Goal: Transaction & Acquisition: Purchase product/service

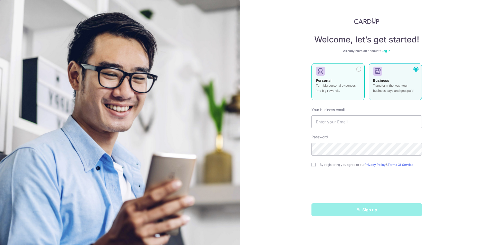
click at [347, 71] on div at bounding box center [336, 72] width 40 height 8
click at [401, 80] on div "Business Transform the way your business pays and gets paid." at bounding box center [395, 87] width 44 height 18
click at [344, 76] on label "Personal Turn big personal expenses into big rewards." at bounding box center [338, 81] width 53 height 37
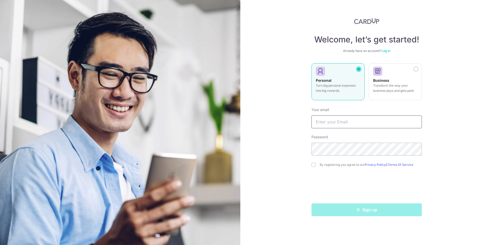
click at [369, 116] on input "text" at bounding box center [367, 121] width 111 height 13
type input "[EMAIL_ADDRESS][DOMAIN_NAME]"
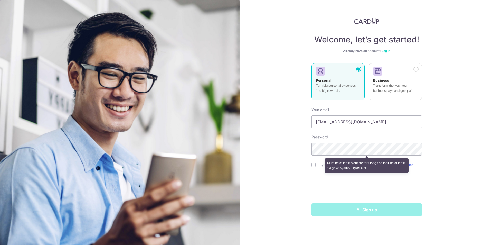
click at [464, 113] on div "Welcome, let’s get started! Already have an account? Log in Personal Turn big p…" at bounding box center [367, 122] width 253 height 245
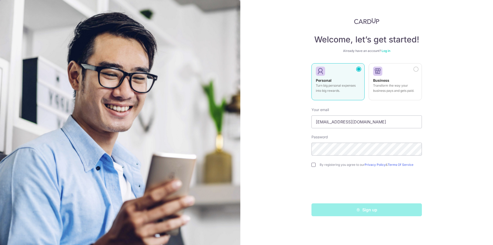
click at [315, 164] on input "checkbox" at bounding box center [314, 165] width 4 height 4
checkbox input "true"
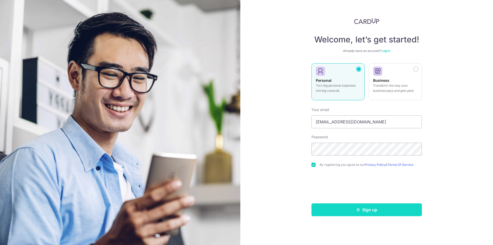
click at [360, 210] on icon "submit" at bounding box center [358, 210] width 4 height 4
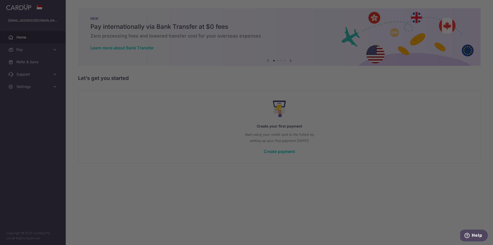
click at [462, 7] on div at bounding box center [249, 123] width 498 height 247
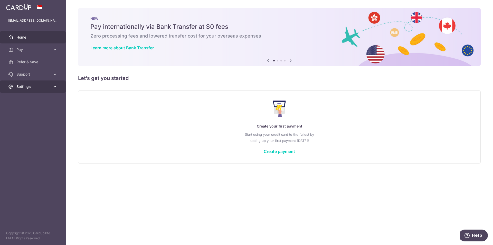
click at [34, 86] on span "Settings" at bounding box center [33, 86] width 34 height 5
click at [29, 99] on span "Account" at bounding box center [33, 98] width 34 height 5
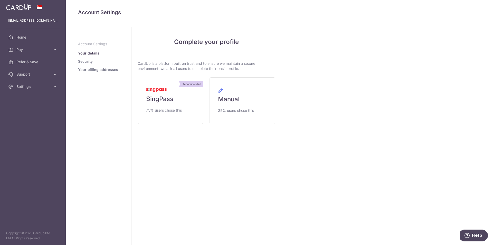
click at [89, 63] on link "Security" at bounding box center [85, 61] width 15 height 5
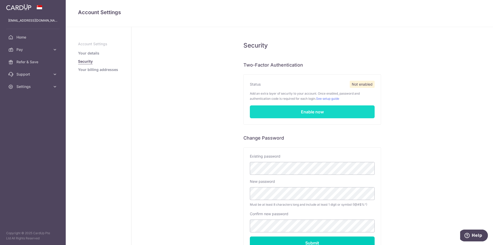
click at [328, 113] on link "Enable now" at bounding box center [312, 111] width 125 height 13
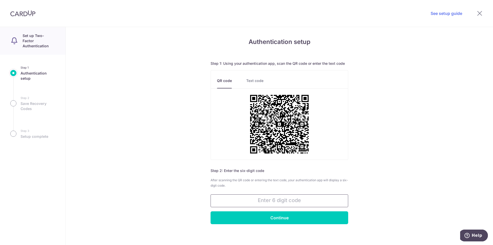
click at [308, 200] on input "text" at bounding box center [280, 200] width 138 height 13
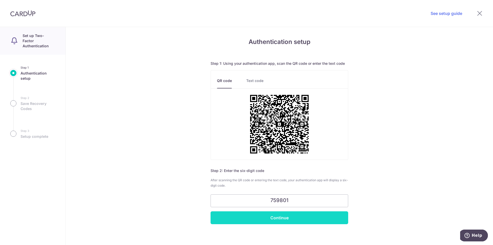
type input "759801"
click at [299, 217] on input "Continue" at bounding box center [280, 217] width 138 height 13
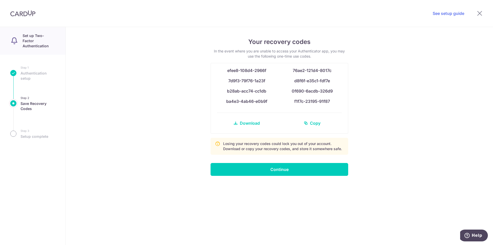
drag, startPoint x: 335, startPoint y: 101, endPoint x: 227, endPoint y: 72, distance: 112.1
click at [227, 72] on div "efee8-108d4-2966f 76ae2-121d4-8017c 7d9f3-79f76-1a23f d8f6f-e35c1-fdf7e b28ab-a…" at bounding box center [279, 98] width 137 height 70
click at [254, 127] on link "Download" at bounding box center [246, 123] width 59 height 12
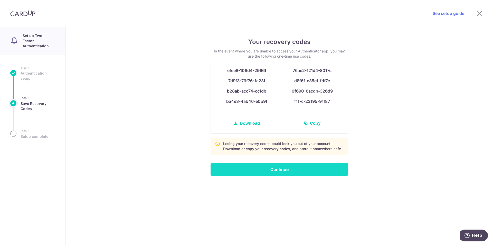
click at [288, 170] on input "Continue" at bounding box center [280, 169] width 138 height 13
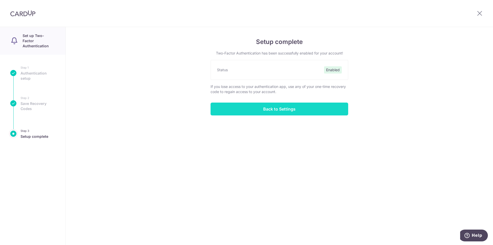
click at [308, 110] on input "Back to Settings" at bounding box center [280, 109] width 138 height 13
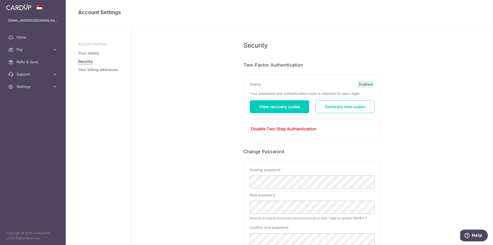
click at [97, 55] on link "Your details" at bounding box center [88, 53] width 21 height 5
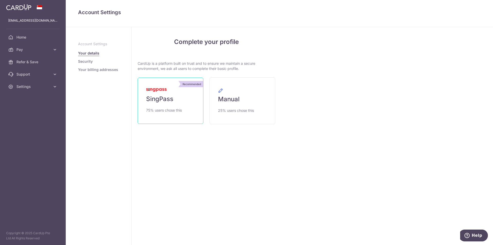
click at [167, 89] on link "Recommended SingPass 75% users chose this" at bounding box center [171, 101] width 66 height 46
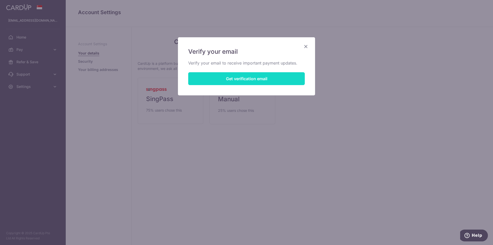
click at [263, 77] on button "Get verification email" at bounding box center [246, 78] width 117 height 13
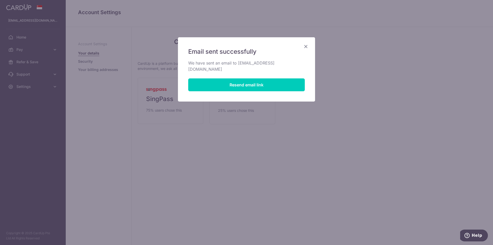
click at [308, 47] on icon "Close" at bounding box center [306, 46] width 6 height 6
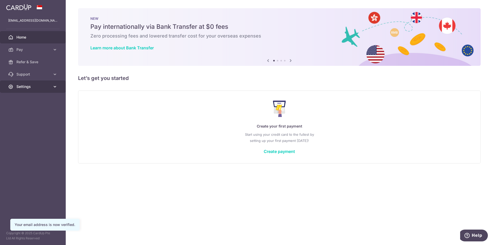
click at [30, 84] on link "Settings" at bounding box center [33, 86] width 66 height 12
click at [33, 99] on span "Account" at bounding box center [33, 98] width 34 height 5
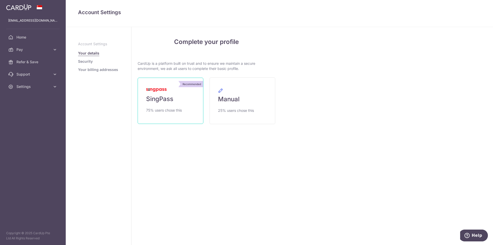
click at [174, 94] on link "Recommended SingPass 75% users chose this" at bounding box center [171, 101] width 66 height 46
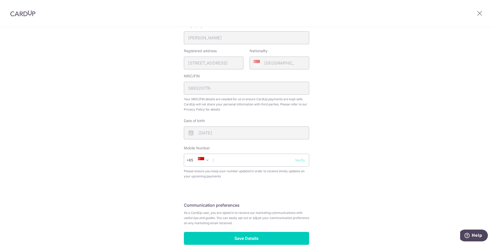
scroll to position [157, 0]
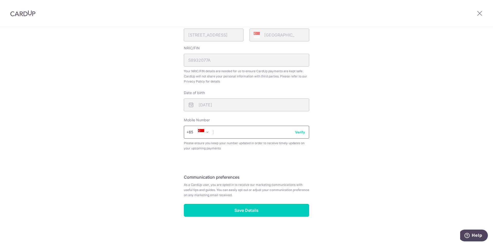
click at [233, 130] on input "text" at bounding box center [246, 132] width 125 height 13
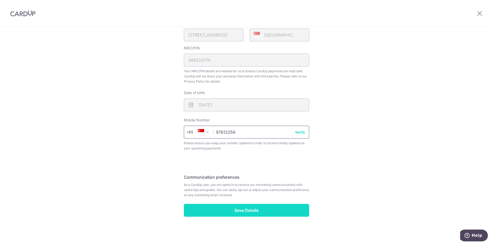
type input "97612256"
click at [264, 213] on input "Save Details" at bounding box center [246, 210] width 125 height 13
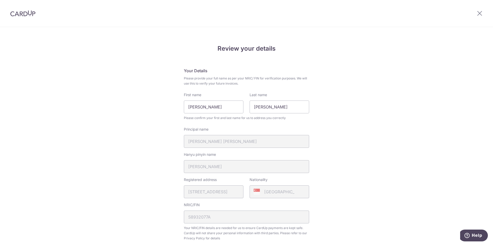
scroll to position [164, 0]
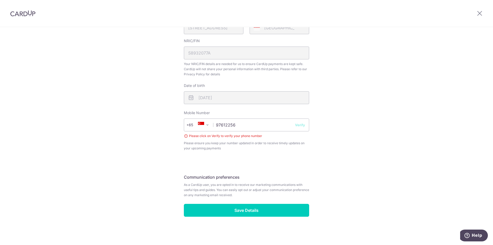
click at [304, 123] on button "Verify" at bounding box center [300, 124] width 10 height 5
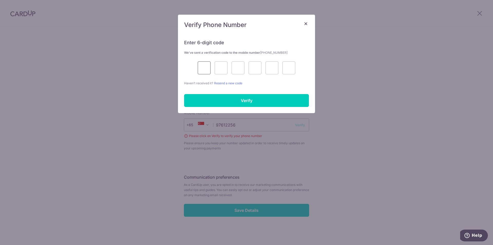
click at [209, 70] on input "text" at bounding box center [204, 67] width 13 height 13
type input "6"
type input "3"
type input "8"
type input "5"
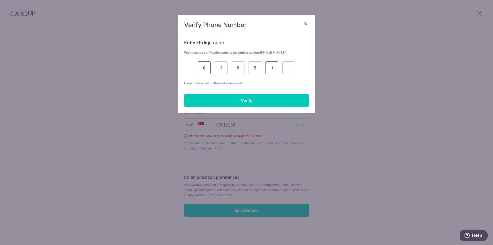
type input "1"
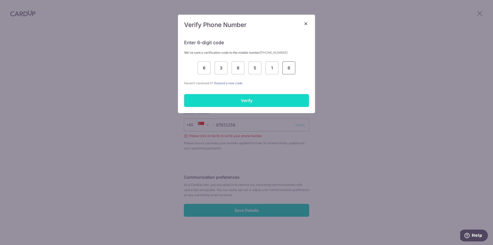
type input "6"
click at [268, 101] on input "Verify" at bounding box center [246, 100] width 125 height 13
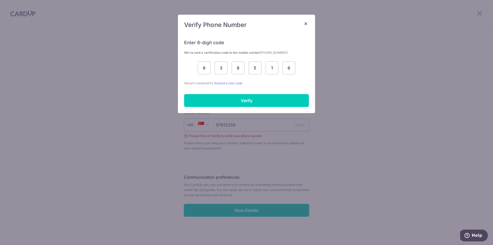
scroll to position [157, 0]
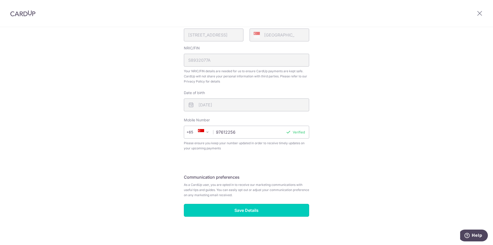
click at [262, 207] on input "Save Details" at bounding box center [246, 210] width 125 height 13
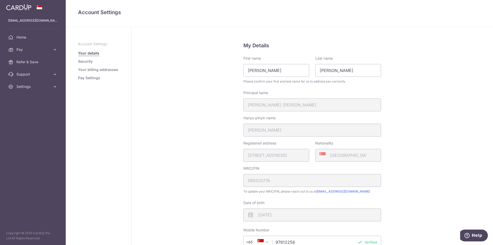
scroll to position [106, 0]
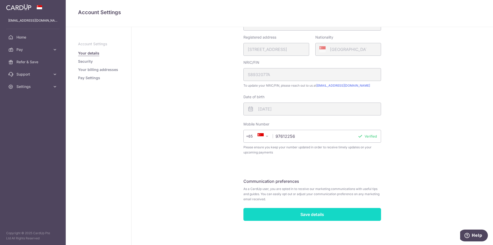
click at [326, 215] on input "Save details" at bounding box center [313, 214] width 138 height 13
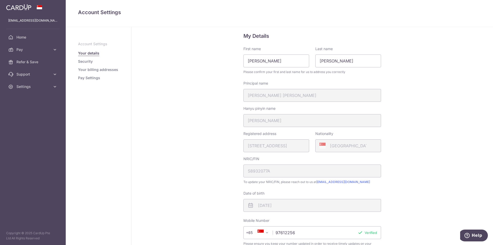
scroll to position [0, 0]
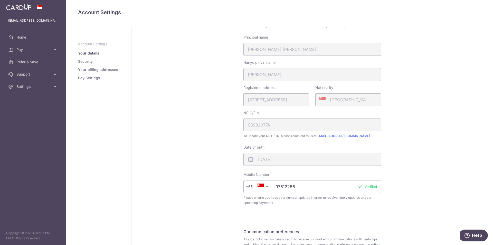
scroll to position [106, 0]
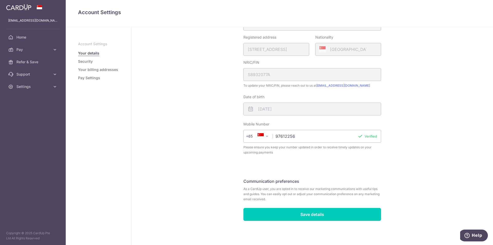
click at [101, 69] on link "Your billing addresses" at bounding box center [98, 69] width 40 height 5
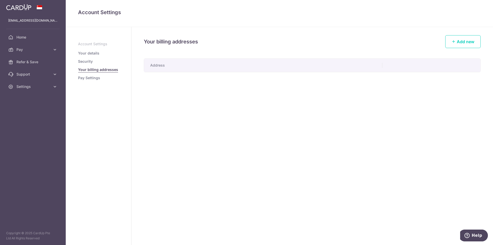
click at [87, 62] on link "Security" at bounding box center [85, 61] width 15 height 5
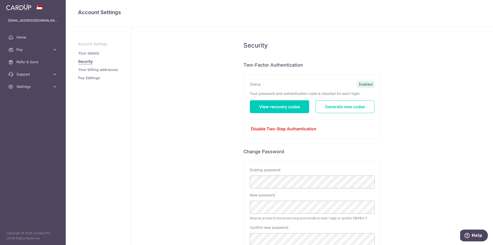
click at [87, 79] on link "Pay Settings" at bounding box center [89, 77] width 22 height 5
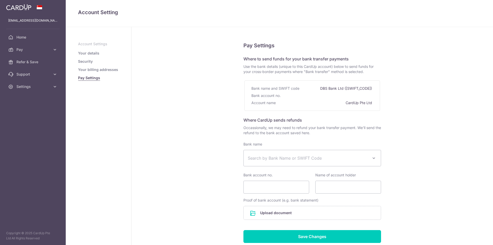
select select
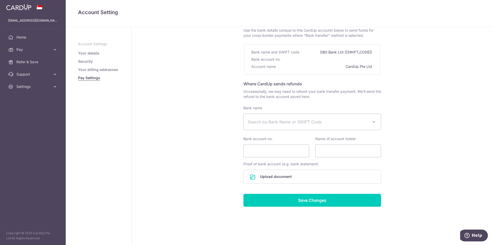
scroll to position [36, 0]
click at [105, 71] on link "Your billing addresses" at bounding box center [98, 69] width 40 height 5
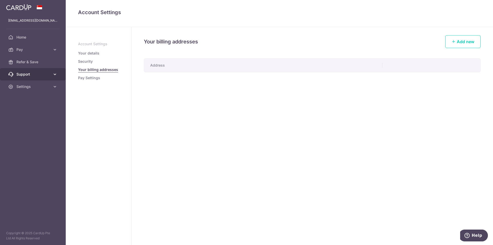
click at [27, 75] on span "Support" at bounding box center [33, 74] width 34 height 5
click at [38, 60] on span "Refer & Save" at bounding box center [33, 61] width 34 height 5
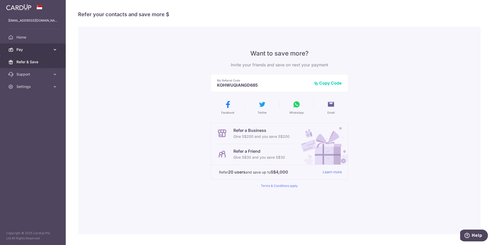
click at [50, 48] on span "Pay" at bounding box center [33, 49] width 34 height 5
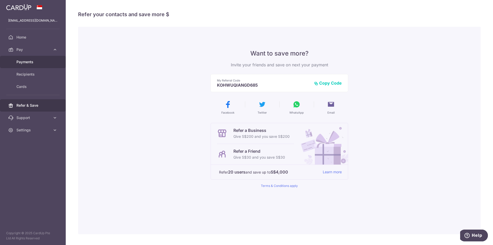
click at [42, 63] on span "Payments" at bounding box center [33, 61] width 34 height 5
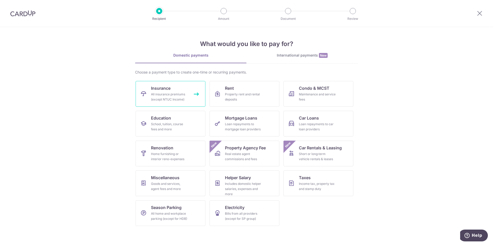
click at [178, 86] on link "Insurance All insurance premiums (except NTUC Income)" at bounding box center [171, 94] width 70 height 26
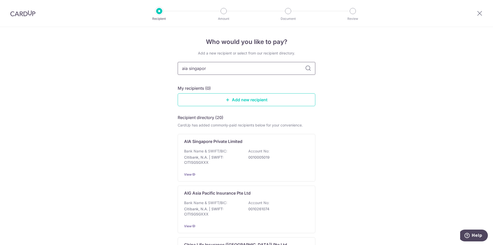
type input "aia [GEOGRAPHIC_DATA]"
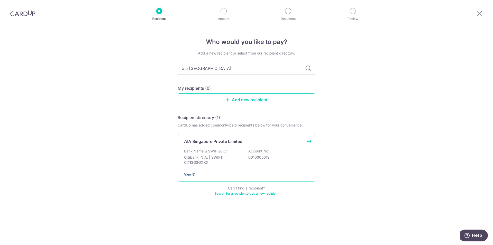
click at [191, 174] on span "View" at bounding box center [187, 174] width 7 height 4
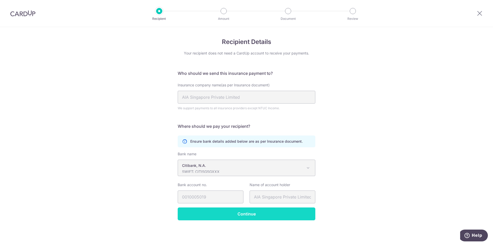
click at [266, 217] on input "Continue" at bounding box center [247, 213] width 138 height 13
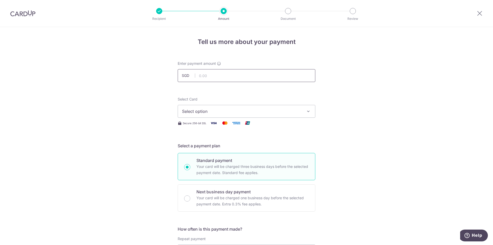
click at [237, 78] on input "text" at bounding box center [247, 75] width 138 height 13
paste input "3,047.40"
type input "3,047.40"
click at [260, 112] on span "Select option" at bounding box center [242, 111] width 120 height 6
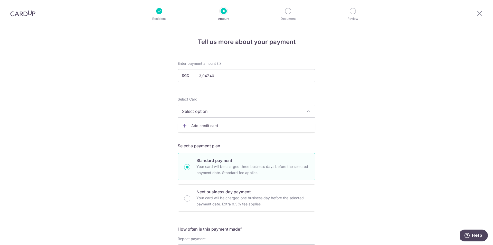
click at [193, 128] on span "Add credit card" at bounding box center [251, 125] width 120 height 5
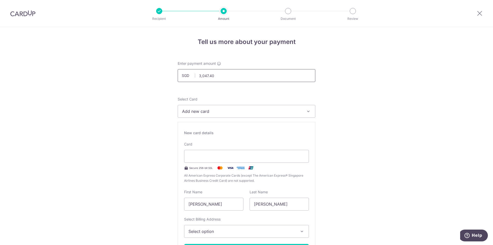
type input "06 / 2030"
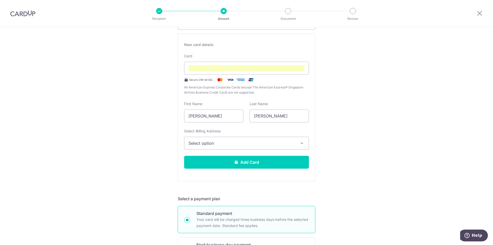
scroll to position [97, 0]
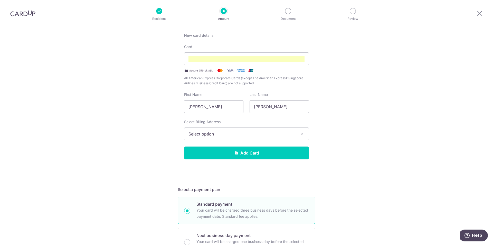
click at [245, 131] on span "Select option" at bounding box center [242, 134] width 107 height 6
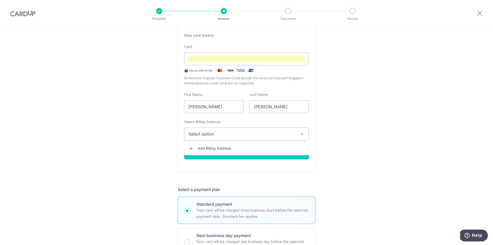
click at [237, 147] on span "Add Billing Address" at bounding box center [251, 148] width 107 height 5
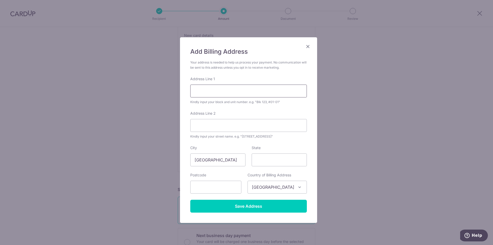
click at [229, 94] on input "Address Line 1" at bounding box center [248, 91] width 117 height 13
type input "455A Ang Mo Kio Street 44"
type input "#30-09"
type input "561455"
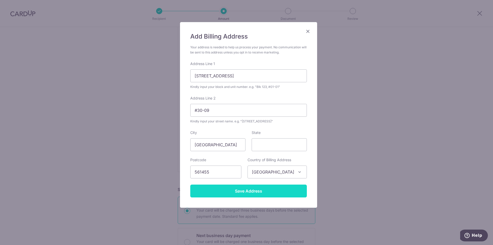
click at [267, 190] on input "Save Address" at bounding box center [248, 191] width 117 height 13
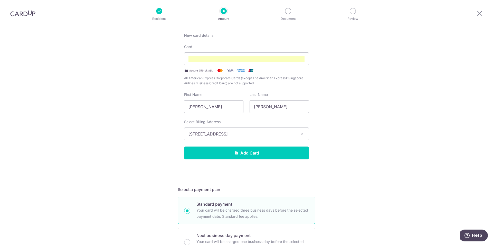
click at [365, 153] on div "Tell us more about your payment Enter payment amount SGD 3,047.40 3047.40 Selec…" at bounding box center [246, 240] width 493 height 620
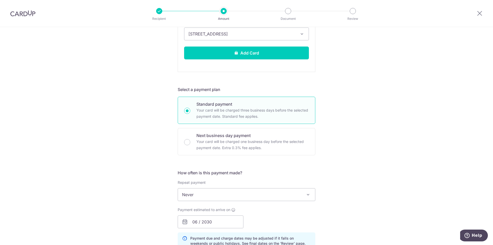
scroll to position [200, 0]
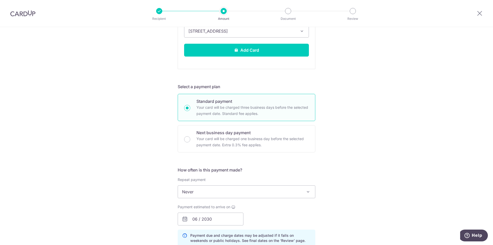
click at [261, 189] on span "Never" at bounding box center [246, 192] width 137 height 12
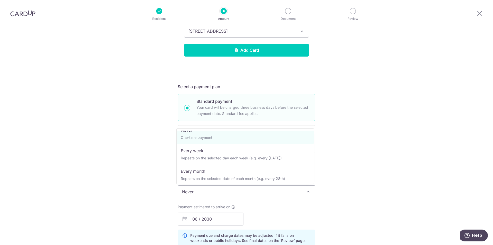
scroll to position [0, 0]
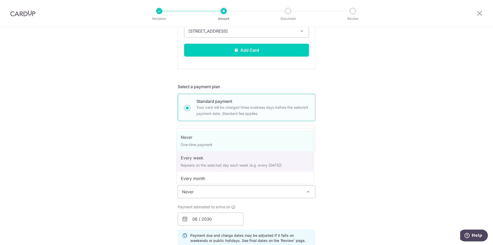
click at [375, 157] on div "Tell us more about your payment Enter payment amount SGD 3,047.40 3047.40 Selec…" at bounding box center [246, 137] width 493 height 620
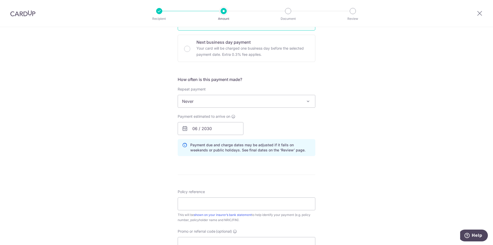
scroll to position [303, 0]
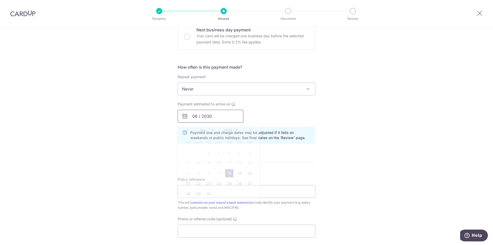
click at [212, 115] on input "06 / 2030" at bounding box center [211, 116] width 66 height 13
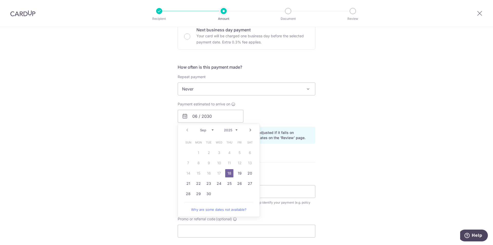
click at [382, 157] on div "Tell us more about your payment Enter payment amount SGD 3,047.40 3047.40 Selec…" at bounding box center [246, 34] width 493 height 620
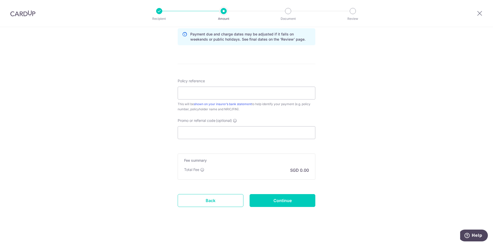
scroll to position [402, 0]
click at [218, 93] on input "Policy reference" at bounding box center [247, 92] width 138 height 13
paste input "L542928268"
type input "L542928268"
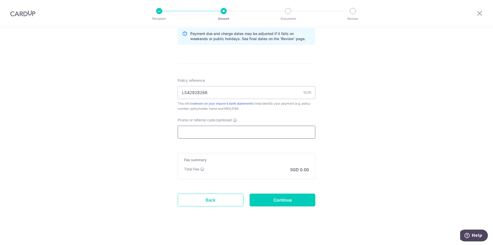
click at [241, 128] on input "Promo or referral code (optional)" at bounding box center [247, 132] width 138 height 13
paste input "OCBC90N155"
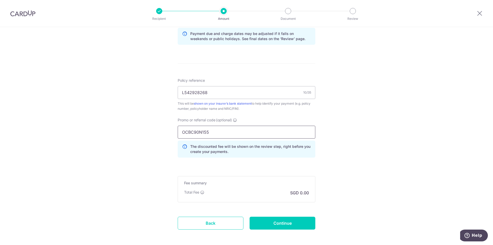
type input "OCBC90N155"
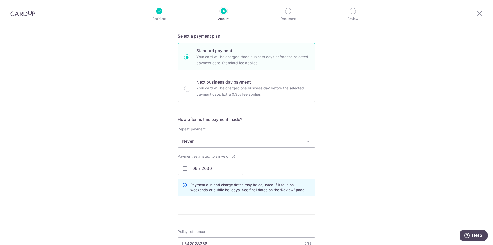
scroll to position [248, 0]
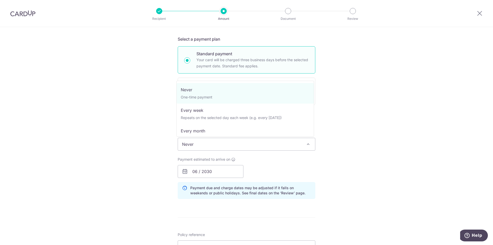
click at [241, 143] on span "Never" at bounding box center [246, 144] width 137 height 12
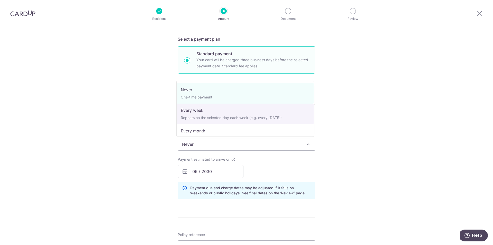
scroll to position [26, 0]
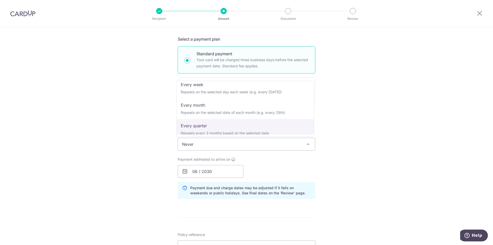
click at [110, 141] on div "Tell us more about your payment Enter payment amount SGD 3,047.40 3047.40 Selec…" at bounding box center [246, 100] width 493 height 643
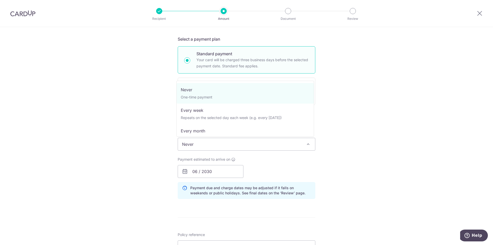
click at [228, 145] on span "Never" at bounding box center [246, 144] width 137 height 12
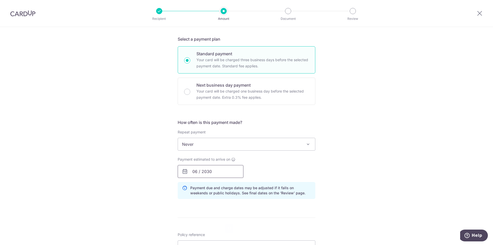
click at [207, 172] on input "06 / 2030" at bounding box center [211, 171] width 66 height 13
click at [243, 231] on td "19" at bounding box center [240, 228] width 10 height 10
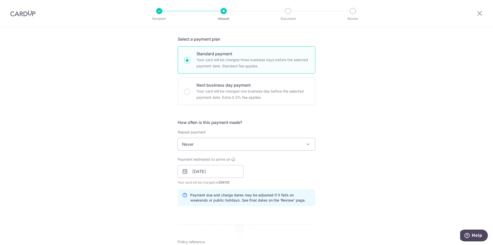
drag, startPoint x: 243, startPoint y: 231, endPoint x: 240, endPoint y: 229, distance: 3.0
click at [240, 229] on form "Enter payment amount SGD 3,047.40 3047.40 Select Card Add new card Add credit c…" at bounding box center [247, 109] width 138 height 592
click at [228, 174] on input "19/09/2025" at bounding box center [211, 171] width 66 height 13
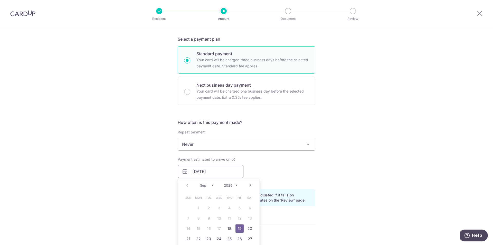
scroll to position [273, 0]
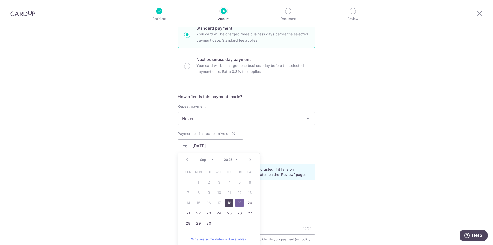
click at [230, 205] on link "18" at bounding box center [229, 203] width 8 height 8
type input "[DATE]"
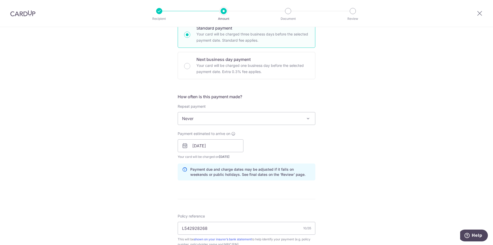
click at [158, 182] on div "Tell us more about your payment Enter payment amount SGD 3,047.40 3047.40 Selec…" at bounding box center [246, 79] width 493 height 650
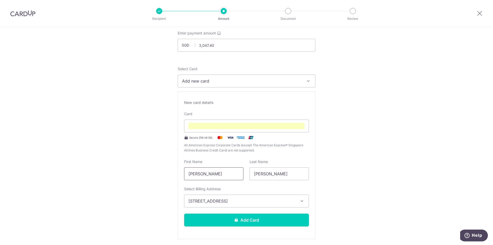
scroll to position [21, 0]
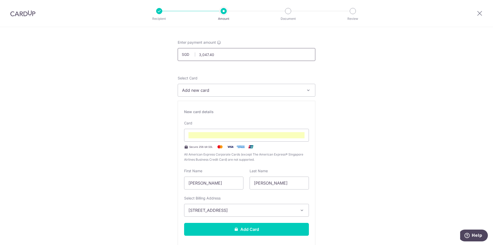
click at [269, 53] on input "3,047.40" at bounding box center [247, 54] width 138 height 13
click at [226, 55] on input "3,047.40" at bounding box center [247, 54] width 138 height 13
click at [201, 56] on input "3,047.40" at bounding box center [247, 54] width 138 height 13
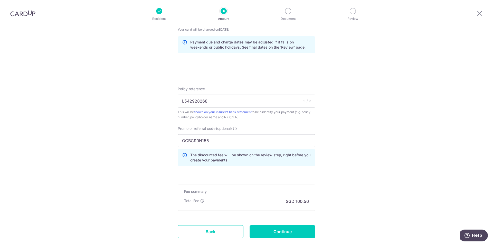
scroll to position [389, 0]
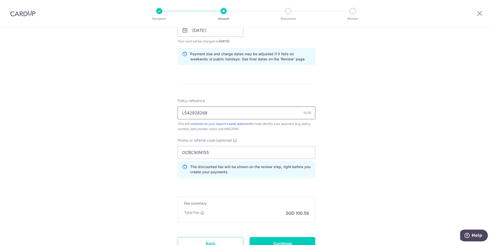
click at [251, 113] on input "L542928268" at bounding box center [247, 112] width 138 height 13
click at [238, 155] on input "OCBC90N155" at bounding box center [247, 152] width 138 height 13
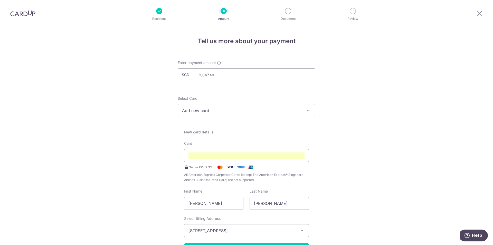
scroll to position [0, 0]
click at [203, 77] on input "3,047.40" at bounding box center [247, 75] width 138 height 13
click at [222, 75] on input "3047.40" at bounding box center [247, 75] width 138 height 13
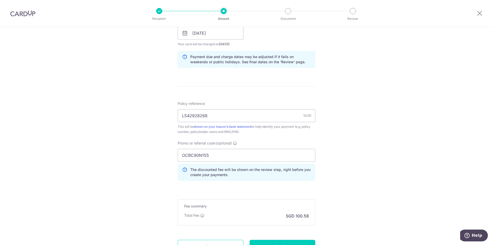
scroll to position [432, 0]
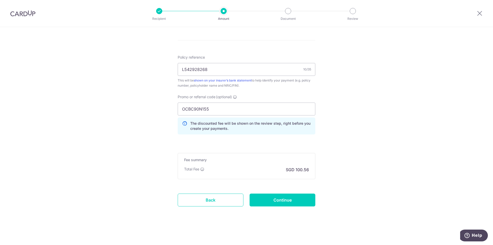
click at [301, 169] on p "SGD 100.56" at bounding box center [297, 170] width 23 height 6
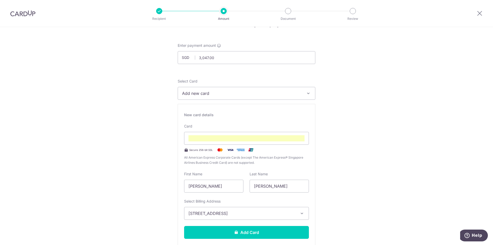
scroll to position [0, 0]
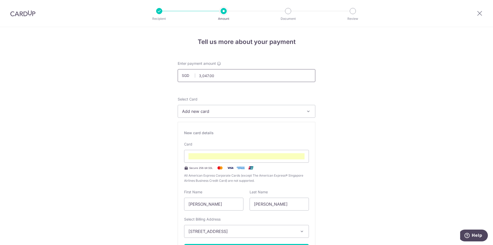
click at [234, 74] on input "3,047.00" at bounding box center [247, 75] width 138 height 13
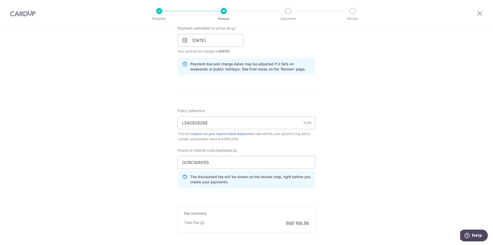
scroll to position [411, 0]
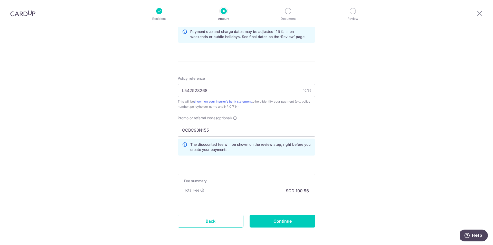
type input "3,047.00"
click at [295, 190] on p "SGD 100.56" at bounding box center [297, 191] width 23 height 6
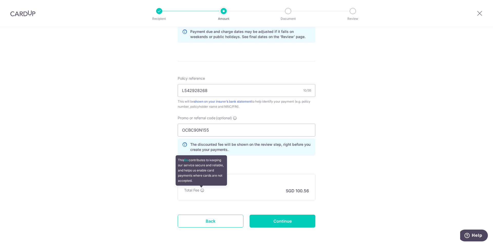
click at [201, 188] on icon at bounding box center [202, 190] width 4 height 4
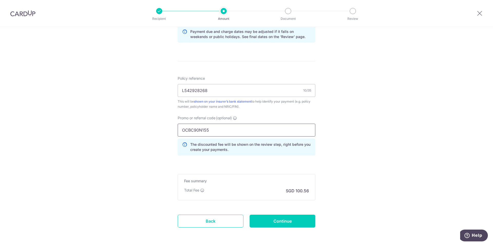
click at [207, 131] on input "OCBC90N155" at bounding box center [247, 130] width 138 height 13
type input "OCBC90N15"
drag, startPoint x: 222, startPoint y: 131, endPoint x: 82, endPoint y: 131, distance: 139.5
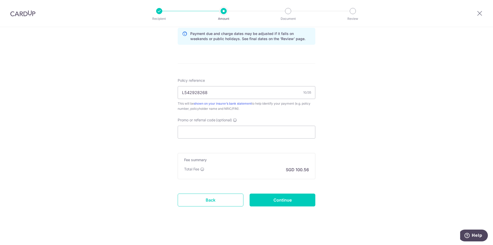
click at [267, 90] on input "L542928268" at bounding box center [247, 92] width 138 height 13
click at [251, 133] on input "Promo or referral code (optional)" at bounding box center [247, 132] width 138 height 13
paste input "OCBC90N155"
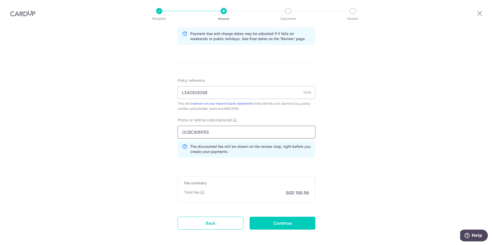
type input "OCBC90N155"
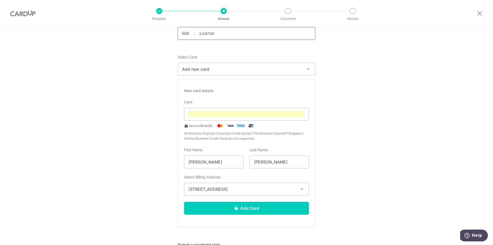
scroll to position [0, 0]
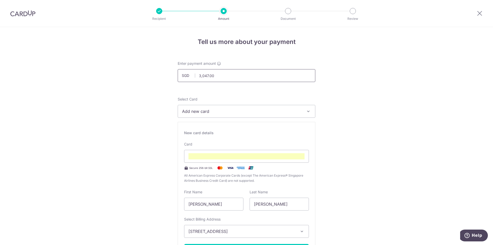
click at [251, 71] on input "3,047.00" at bounding box center [247, 75] width 138 height 13
paste input "4"
type input "3,047.40"
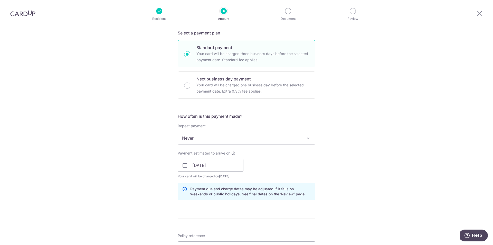
scroll to position [283, 0]
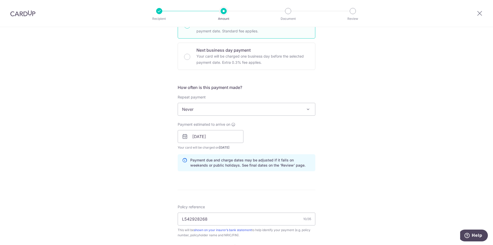
click at [261, 108] on span "Never" at bounding box center [246, 109] width 137 height 12
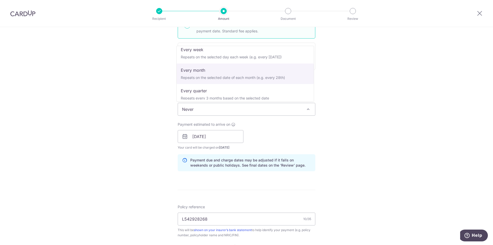
scroll to position [72, 0]
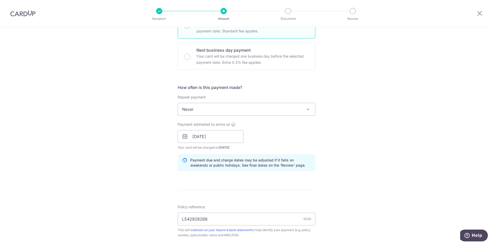
click at [431, 131] on div "Tell us more about your payment Enter payment amount SGD 3,047.40 3047.40 Selec…" at bounding box center [246, 69] width 493 height 650
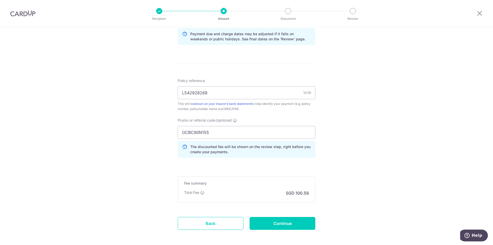
scroll to position [432, 0]
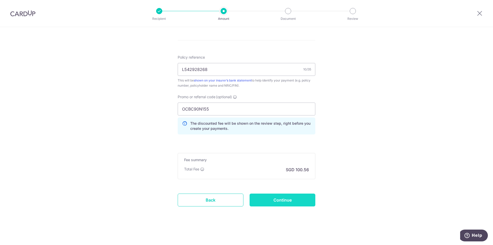
click at [288, 197] on input "Continue" at bounding box center [283, 200] width 66 height 13
type input "Create Schedule"
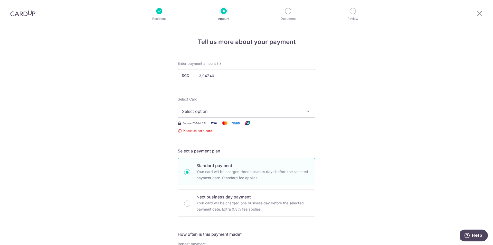
click at [284, 115] on button "Select option" at bounding box center [247, 111] width 138 height 13
click at [274, 126] on span "Add credit card" at bounding box center [251, 125] width 120 height 5
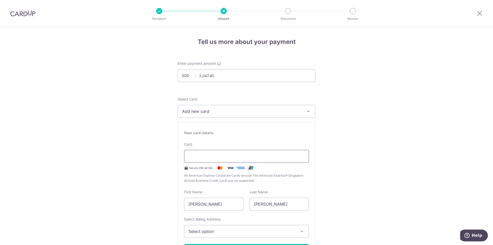
click at [252, 160] on div at bounding box center [246, 156] width 125 height 13
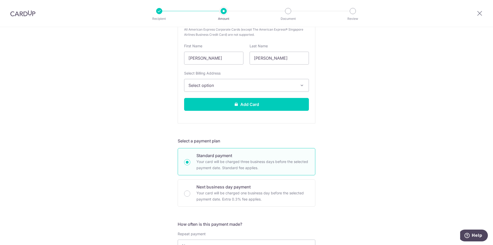
scroll to position [154, 0]
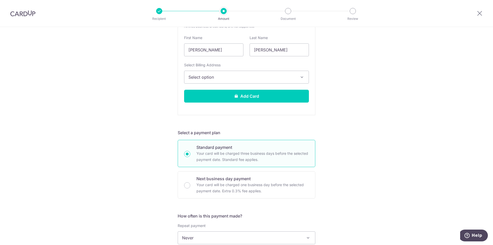
click at [263, 78] on span "Select option" at bounding box center [242, 77] width 107 height 6
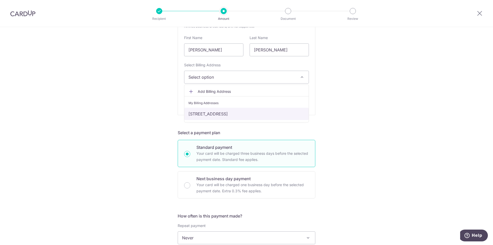
click at [221, 114] on link "[STREET_ADDRESS]" at bounding box center [247, 114] width 124 height 12
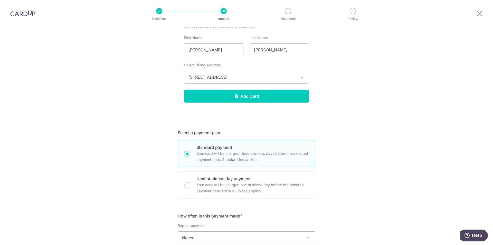
click at [389, 117] on div "Tell us more about your payment Enter payment amount SGD 3,047.40 3047.40 Selec…" at bounding box center [246, 198] width 493 height 650
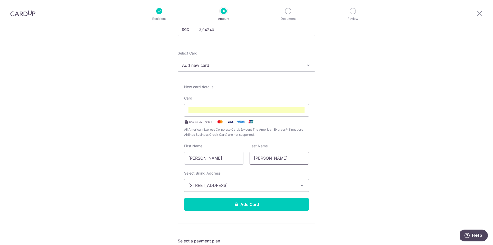
scroll to position [77, 0]
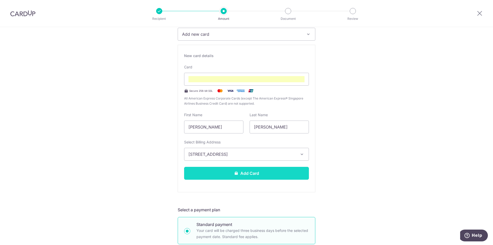
click at [269, 173] on button "Add Card" at bounding box center [246, 173] width 125 height 13
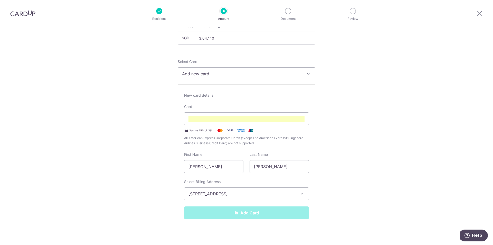
scroll to position [26, 0]
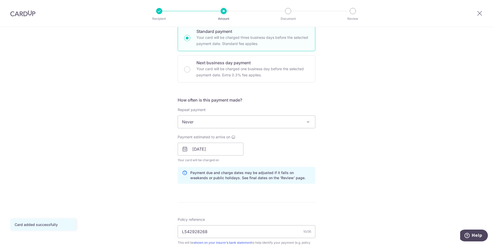
scroll to position [154, 0]
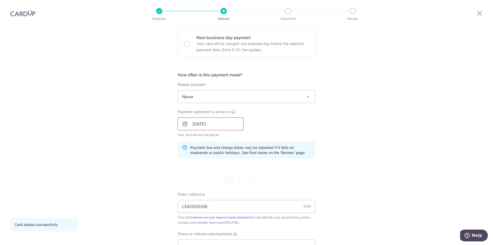
click at [213, 124] on input "[DATE]" at bounding box center [211, 123] width 66 height 13
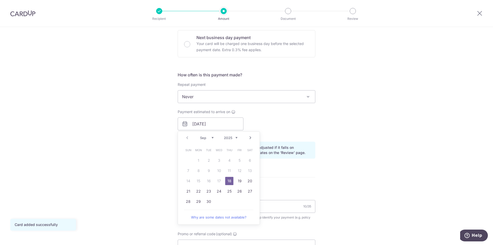
click at [229, 181] on link "18" at bounding box center [229, 181] width 8 height 8
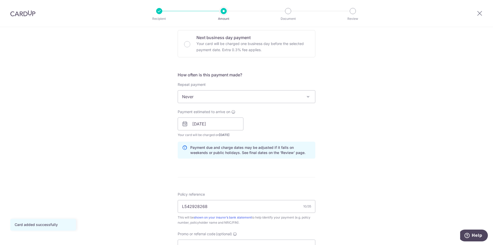
click at [370, 141] on div "Tell us more about your payment Enter payment amount SGD 3,047.40 3047.40 Card …" at bounding box center [246, 116] width 493 height 486
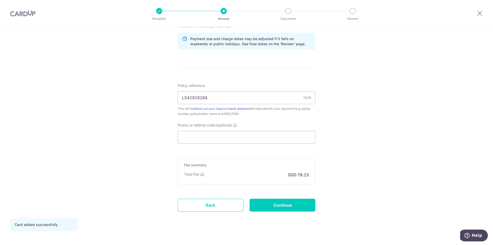
scroll to position [268, 0]
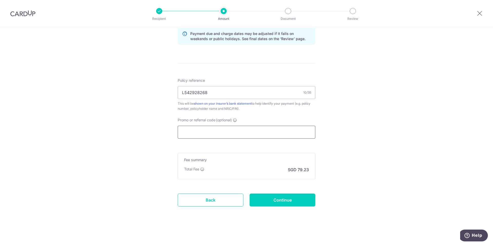
click at [243, 131] on input "Promo or referral code (optional)" at bounding box center [247, 132] width 138 height 13
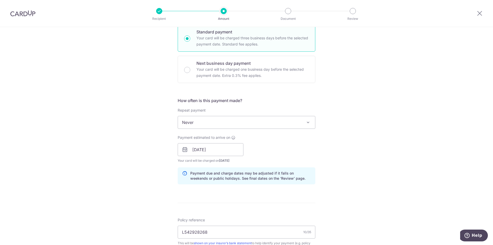
scroll to position [180, 0]
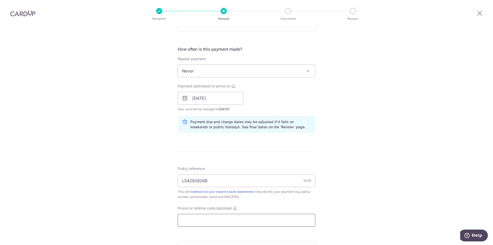
paste input "OCBC90N155"
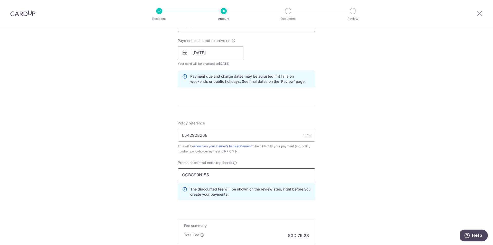
scroll to position [283, 0]
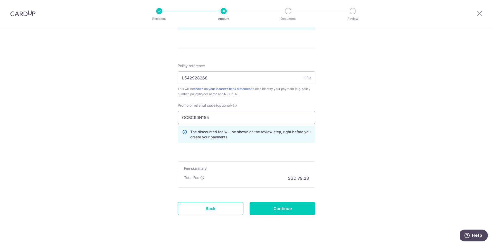
type input "OCBC90N155"
click at [257, 75] on input "L542928268" at bounding box center [247, 77] width 138 height 13
click at [248, 121] on input "OCBC90N155" at bounding box center [247, 117] width 138 height 13
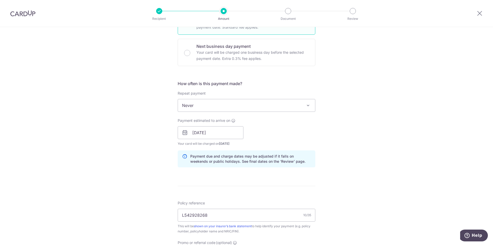
scroll to position [257, 0]
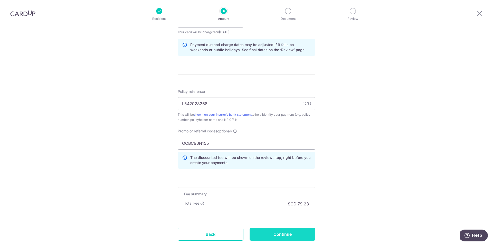
click at [287, 230] on input "Continue" at bounding box center [283, 234] width 66 height 13
type input "Create Schedule"
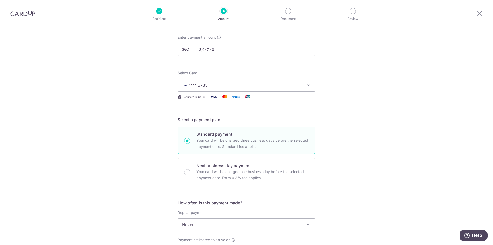
scroll to position [26, 0]
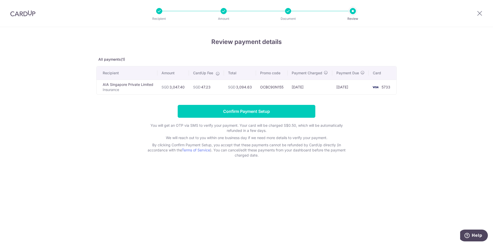
click at [297, 180] on div "Review payment details All payments(1) Recipient Amount CardUp Fee Total Promo …" at bounding box center [246, 136] width 493 height 218
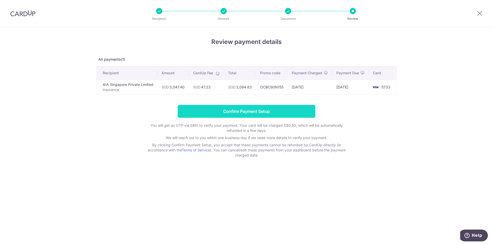
click at [296, 117] on input "Confirm Payment Setup" at bounding box center [247, 111] width 138 height 13
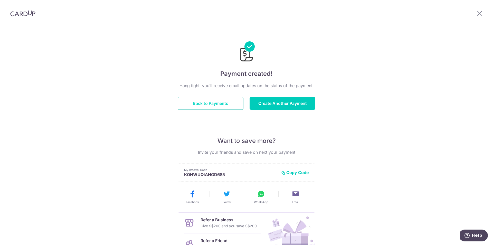
click at [216, 107] on button "Back to Payments" at bounding box center [211, 103] width 66 height 13
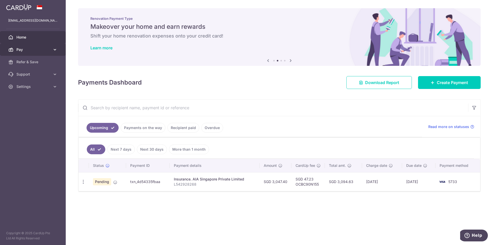
click at [19, 50] on span "Pay" at bounding box center [33, 49] width 34 height 5
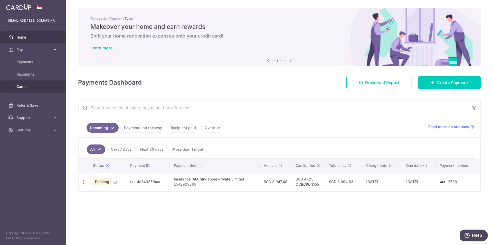
click at [32, 85] on span "Cards" at bounding box center [33, 86] width 34 height 5
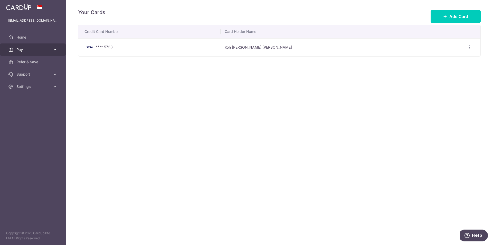
click at [48, 49] on span "Pay" at bounding box center [33, 49] width 34 height 5
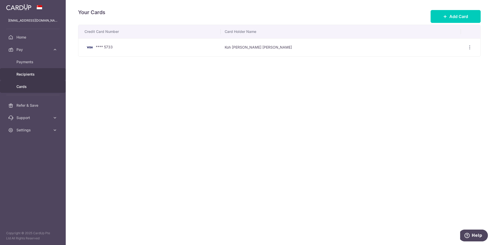
click at [35, 75] on span "Recipients" at bounding box center [33, 74] width 34 height 5
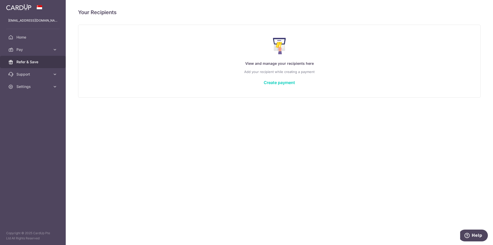
click at [36, 63] on span "Refer & Save" at bounding box center [33, 61] width 34 height 5
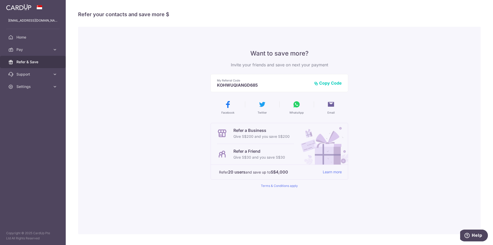
click at [41, 61] on span "Refer & Save" at bounding box center [33, 61] width 34 height 5
click at [50, 47] on link "Pay" at bounding box center [33, 49] width 66 height 12
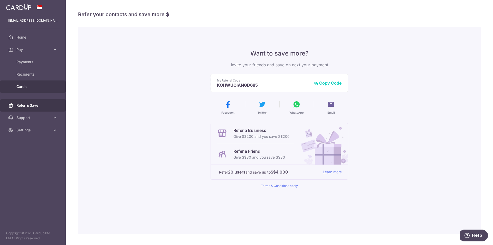
click at [35, 84] on link "Cards" at bounding box center [33, 86] width 66 height 12
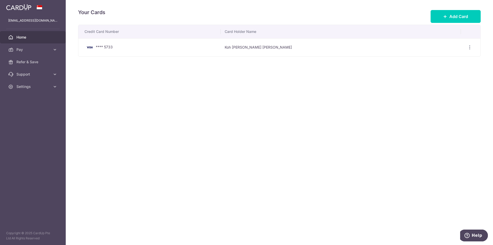
click at [34, 35] on span "Home" at bounding box center [33, 37] width 34 height 5
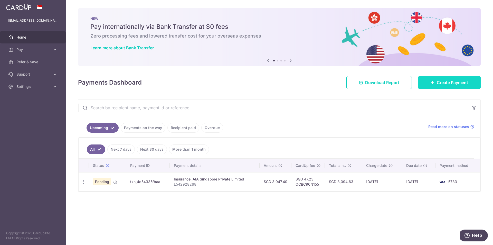
click at [456, 84] on span "Create Payment" at bounding box center [452, 82] width 31 height 6
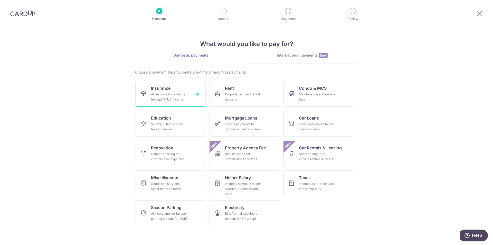
click at [167, 95] on div "All insurance premiums (except NTUC Income)" at bounding box center [169, 97] width 37 height 10
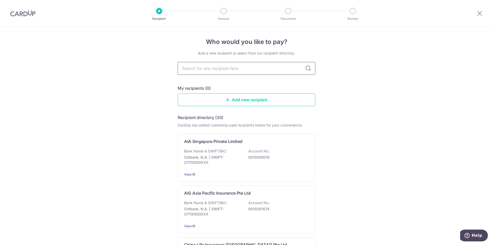
click at [245, 71] on input "text" at bounding box center [247, 68] width 138 height 13
type input "prud"
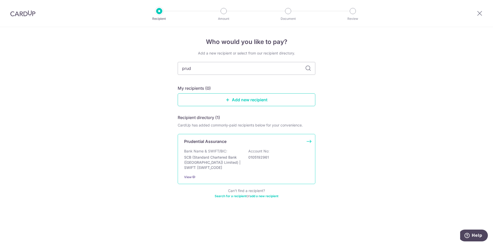
click at [228, 141] on div "Prudential Assurance" at bounding box center [243, 141] width 119 height 6
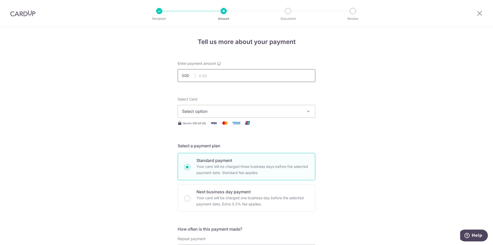
click at [248, 78] on input "text" at bounding box center [247, 75] width 138 height 13
paste input "72484452"
type input "72484452"
paste input "72484452"
type input "72484452"
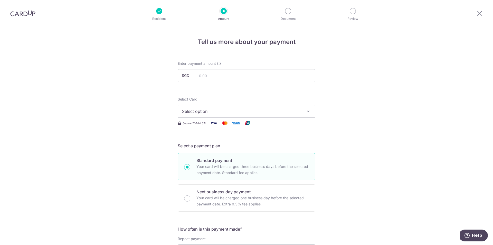
click at [225, 110] on span "Select option" at bounding box center [242, 111] width 120 height 6
click at [220, 144] on link "**** 5733" at bounding box center [246, 148] width 137 height 12
click at [203, 77] on input "text" at bounding box center [247, 75] width 138 height 13
type input "2,797.50"
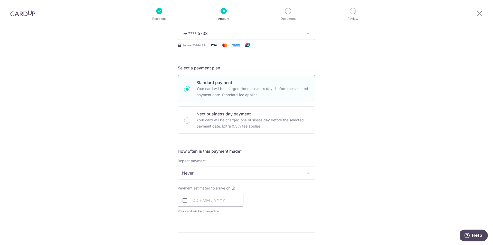
scroll to position [128, 0]
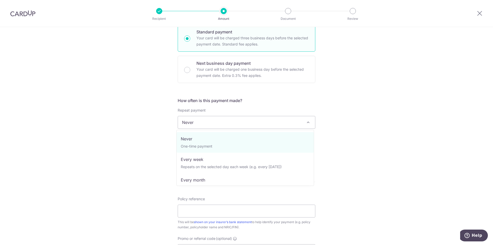
click at [244, 126] on span "Never" at bounding box center [246, 122] width 137 height 12
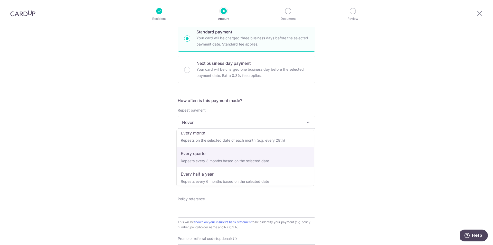
scroll to position [0, 0]
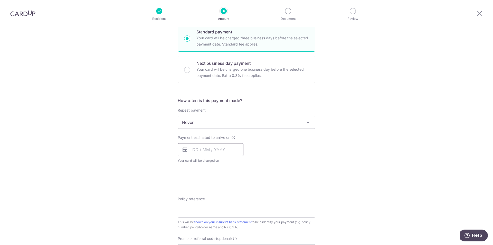
click at [215, 149] on input "text" at bounding box center [211, 149] width 66 height 13
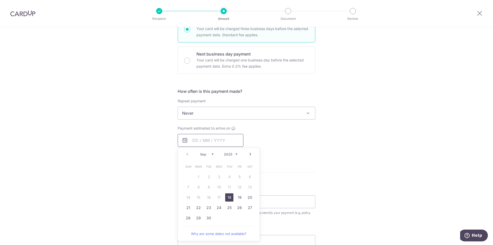
scroll to position [154, 0]
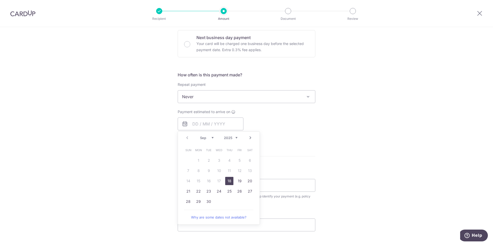
click at [227, 181] on link "18" at bounding box center [229, 181] width 8 height 8
type input "[DATE]"
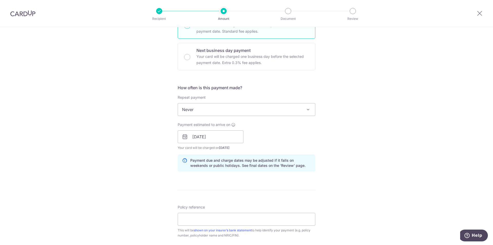
scroll to position [180, 0]
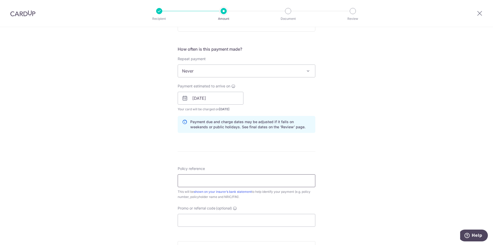
click at [223, 181] on input "Policy reference" at bounding box center [247, 180] width 138 height 13
paste input "72484452"
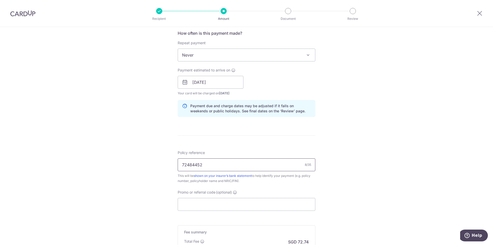
scroll to position [257, 0]
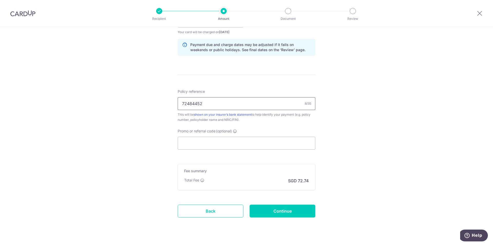
type input "72484452"
click at [375, 141] on div "Tell us more about your payment Enter payment amount SGD 2,797.50 2797.50 Selec…" at bounding box center [246, 13] width 493 height 486
click at [254, 144] on input "Promo or referral code (optional)" at bounding box center [247, 143] width 138 height 13
paste input "OCBC90N155"
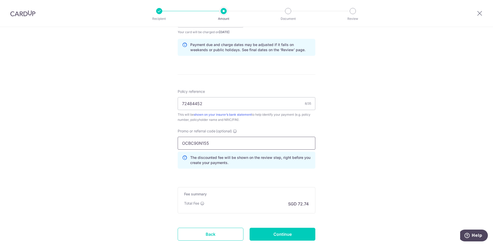
type input "OCBC90N155"
click at [384, 149] on div "Tell us more about your payment Enter payment amount SGD 2,797.50 2797.50 Selec…" at bounding box center [246, 24] width 493 height 509
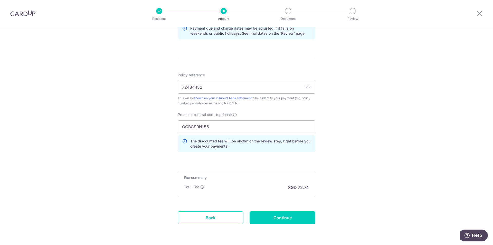
scroll to position [283, 0]
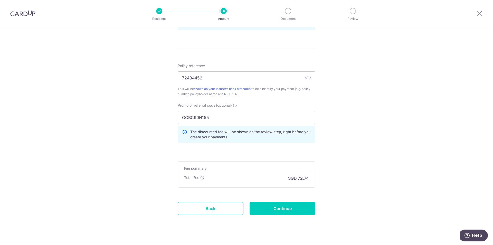
click at [261, 149] on form "Enter payment amount SGD 2,797.50 2797.50 Select Card **** 5733 Add credit card…" at bounding box center [247, 3] width 138 height 451
click at [287, 207] on input "Continue" at bounding box center [283, 208] width 66 height 13
type input "Create Schedule"
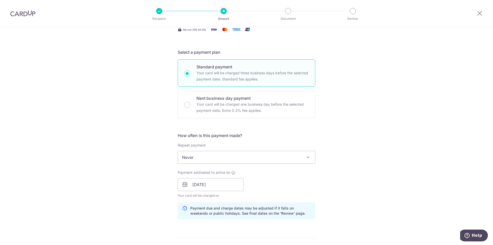
scroll to position [103, 0]
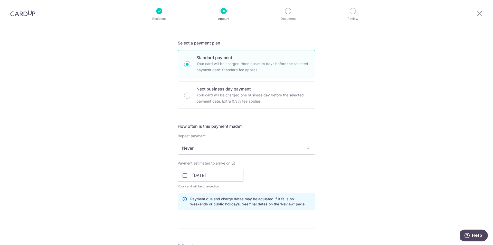
click at [253, 147] on span "Never" at bounding box center [246, 148] width 137 height 12
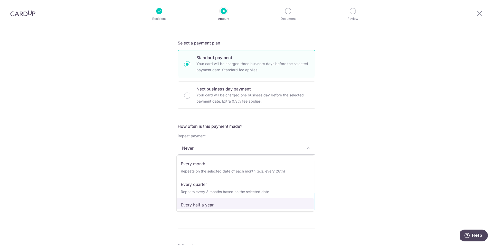
scroll to position [72, 0]
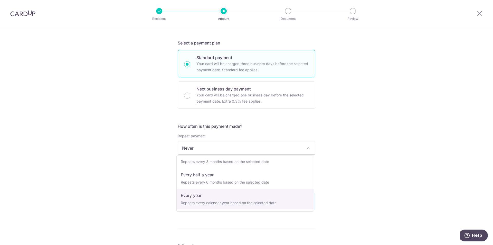
select select "6"
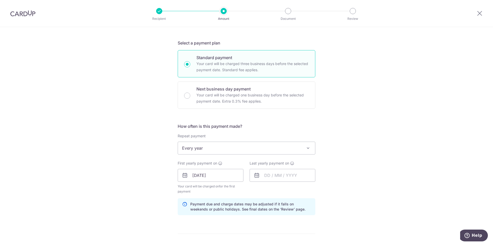
click at [384, 167] on div "Tell us more about your payment Enter payment amount SGD 2,797.50 2797.50 Selec…" at bounding box center [246, 184] width 493 height 521
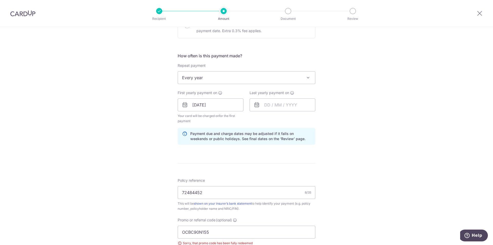
scroll to position [154, 0]
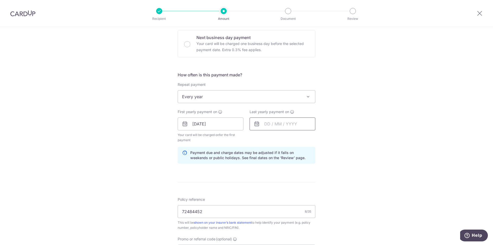
click at [290, 124] on input "text" at bounding box center [283, 123] width 66 height 13
click at [350, 119] on div "Tell us more about your payment Enter payment amount SGD 2,797.50 2797.50 Selec…" at bounding box center [246, 133] width 493 height 521
click at [285, 122] on input "text" at bounding box center [283, 123] width 66 height 13
click at [307, 139] on select "2025 2026 2027 2028 2029 2030 2031 2032 2033 2034 2035" at bounding box center [303, 138] width 14 height 4
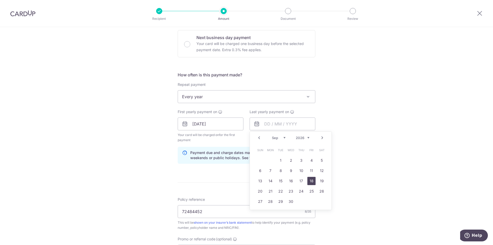
click at [313, 180] on link "18" at bounding box center [312, 181] width 8 height 8
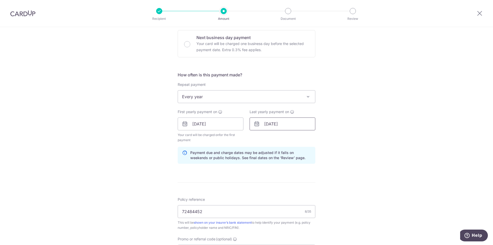
click at [292, 125] on input "18/09/2026" at bounding box center [283, 123] width 66 height 13
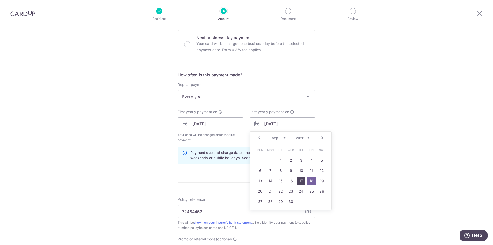
click at [298, 181] on link "17" at bounding box center [301, 181] width 8 height 8
type input "17/09/2026"
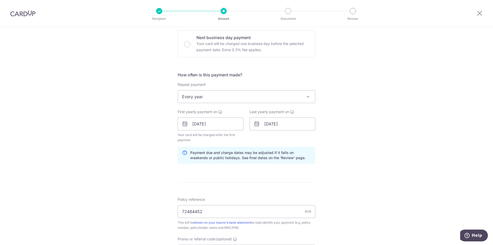
click at [371, 154] on div "Tell us more about your payment Enter payment amount SGD 2,797.50 2797.50 Selec…" at bounding box center [246, 133] width 493 height 521
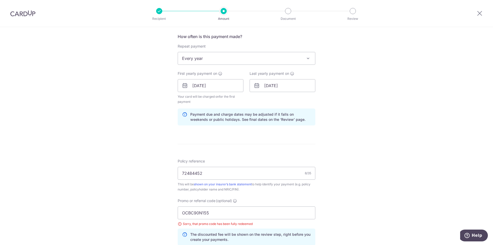
scroll to position [283, 0]
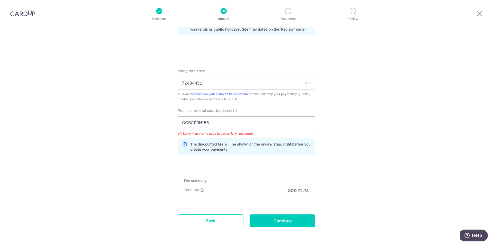
click at [223, 124] on input "OCBC90N155" at bounding box center [247, 122] width 138 height 13
paste input "REC18"
type input "REC185"
click at [328, 140] on div "Tell us more about your payment Enter payment amount SGD 2,797.50 2797.50 Selec…" at bounding box center [246, 4] width 493 height 521
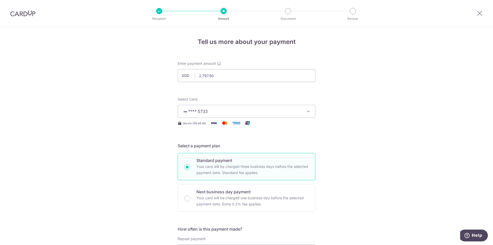
type input "2,797.50"
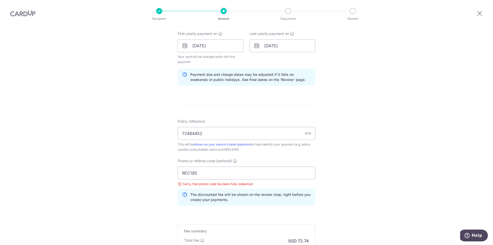
scroll to position [304, 0]
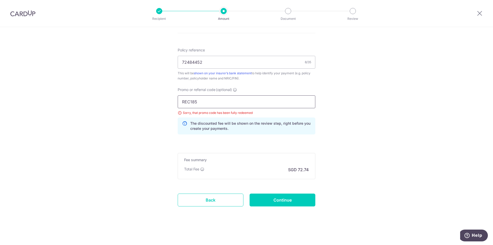
click at [261, 102] on input "REC185" at bounding box center [247, 101] width 138 height 13
click button "Add Card" at bounding box center [0, 0] width 0 height 0
click at [246, 67] on input "72484452" at bounding box center [247, 62] width 138 height 13
click at [273, 104] on input "REC185" at bounding box center [247, 101] width 138 height 13
click button "Add Card" at bounding box center [0, 0] width 0 height 0
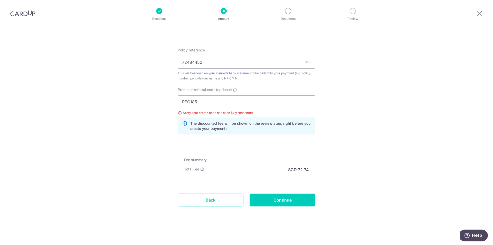
click at [290, 202] on input "Continue" at bounding box center [283, 200] width 66 height 13
type input "Update Schedule"
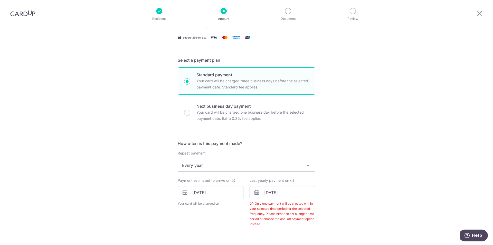
scroll to position [85, 0]
click at [290, 191] on input "[DATE]" at bounding box center [283, 193] width 66 height 13
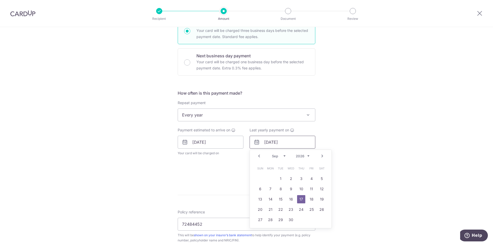
scroll to position [136, 0]
click at [308, 196] on link "18" at bounding box center [312, 199] width 8 height 8
type input "[DATE]"
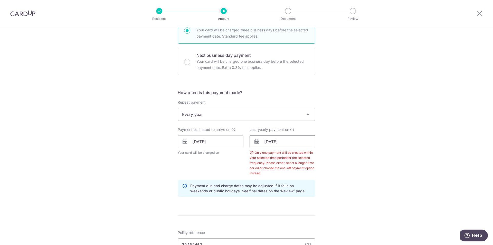
click at [299, 143] on input "[DATE]" at bounding box center [283, 141] width 66 height 13
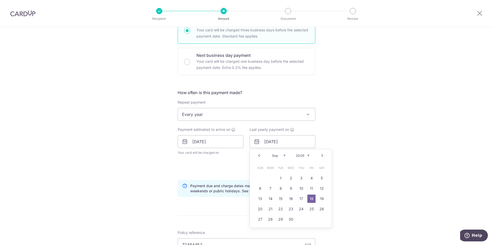
click at [348, 158] on div "Tell us more about your payment Enter payment amount SGD 2,797.50 2797.50 Selec…" at bounding box center [246, 156] width 493 height 530
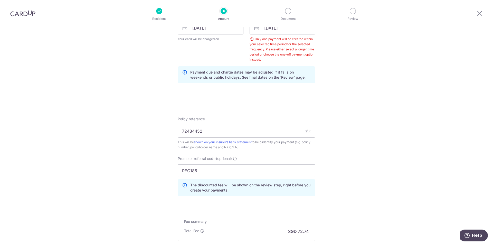
scroll to position [291, 0]
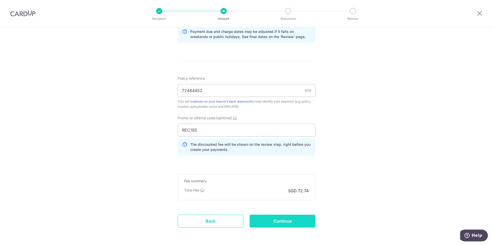
click at [295, 218] on input "Continue" at bounding box center [283, 221] width 66 height 13
type input "Update Schedule"
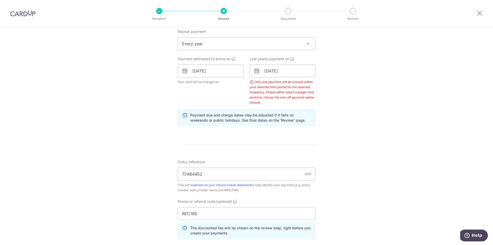
scroll to position [231, 0]
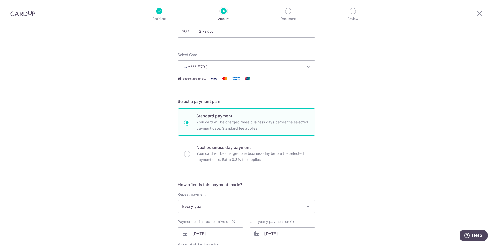
scroll to position [103, 0]
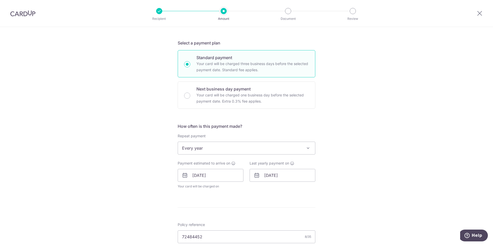
click at [236, 150] on span "Every year" at bounding box center [246, 148] width 137 height 12
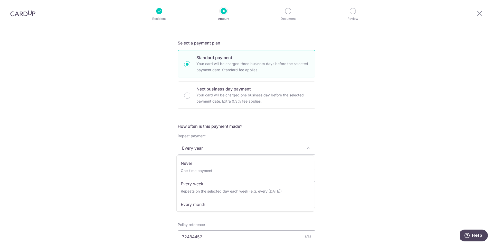
scroll to position [0, 0]
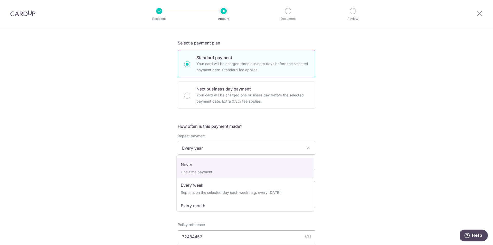
select select "1"
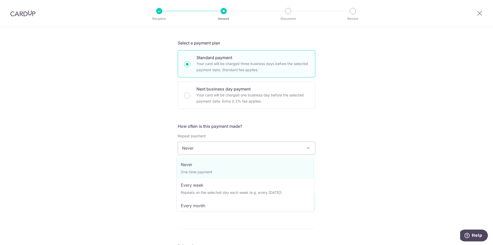
click at [249, 144] on span "Never" at bounding box center [246, 148] width 137 height 12
click at [355, 155] on div "Tell us more about your payment Enter payment amount SGD 2,797.50 2797.50 Selec…" at bounding box center [246, 178] width 493 height 509
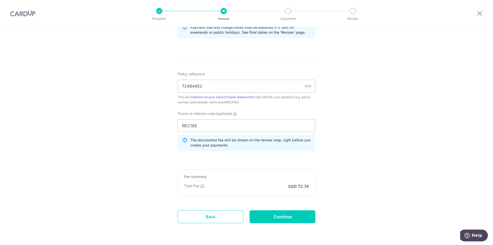
scroll to position [291, 0]
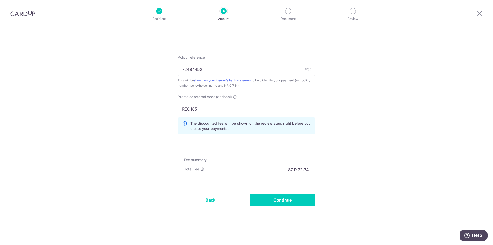
click at [263, 109] on input "REC185" at bounding box center [247, 109] width 138 height 13
paste input "OCBC90NV"
type input "OCBC90NV"
click at [292, 199] on input "Continue" at bounding box center [283, 200] width 66 height 13
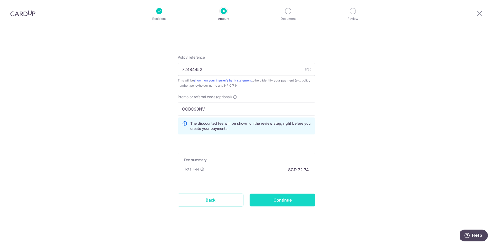
type input "Update Schedule"
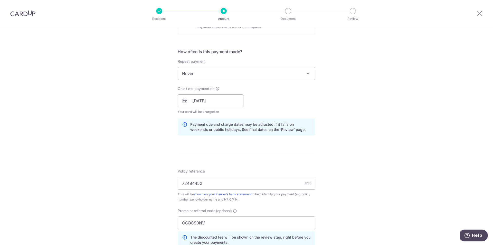
scroll to position [163, 0]
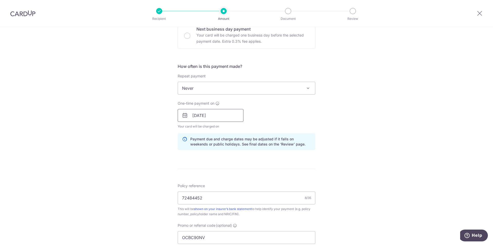
click at [225, 118] on input "[DATE]" at bounding box center [211, 115] width 66 height 13
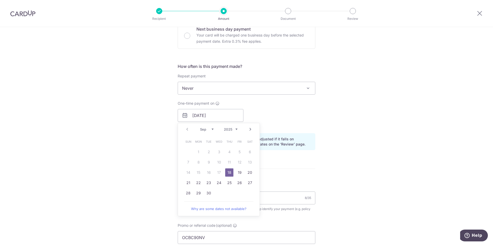
click at [342, 146] on div "Tell us more about your payment Enter payment amount SGD 2,797.50 2797.50 Selec…" at bounding box center [246, 118] width 493 height 509
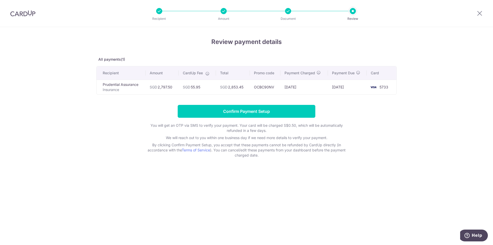
click at [278, 198] on div "Review payment details All payments(1) Recipient Amount CardUp Fee Total Promo …" at bounding box center [246, 136] width 493 height 218
drag, startPoint x: 201, startPoint y: 85, endPoint x: 183, endPoint y: 86, distance: 18.3
click at [183, 86] on td "SGD 55.95" at bounding box center [197, 87] width 37 height 15
copy td "SGD 55.95"
click at [422, 102] on div "Review payment details All payments(1) Recipient Amount CardUp Fee Total Promo …" at bounding box center [246, 136] width 493 height 218
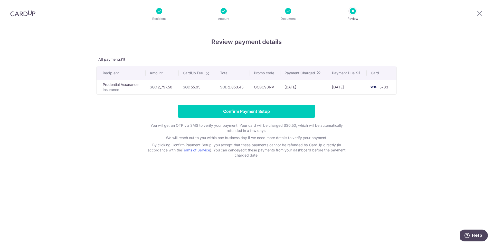
click at [100, 173] on div "Review payment details All payments(1) Recipient Amount CardUp Fee Total Promo …" at bounding box center [246, 136] width 493 height 218
click at [117, 88] on p "Insurance" at bounding box center [122, 89] width 39 height 5
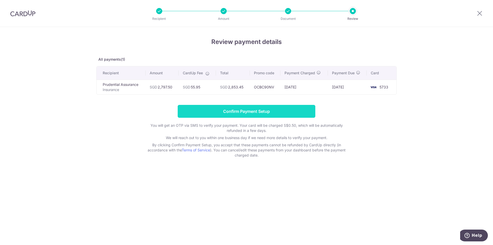
click at [261, 107] on input "Confirm Payment Setup" at bounding box center [247, 111] width 138 height 13
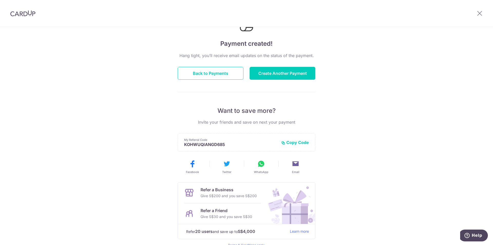
scroll to position [57, 0]
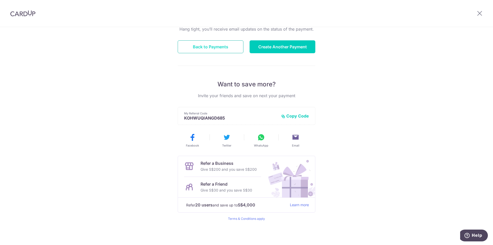
click at [222, 48] on button "Back to Payments" at bounding box center [211, 46] width 66 height 13
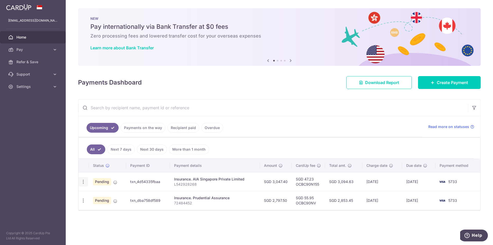
click at [84, 184] on icon "button" at bounding box center [83, 181] width 5 height 5
click at [70, 190] on div "× Pause Schedule Pause all future payments in this series Pause just this one p…" at bounding box center [280, 122] width 428 height 245
click at [145, 126] on link "Payments on the way" at bounding box center [143, 128] width 45 height 10
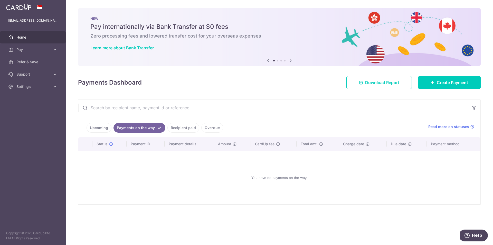
click at [188, 129] on link "Recipient paid" at bounding box center [184, 128] width 32 height 10
click at [294, 60] on icon at bounding box center [291, 60] width 6 height 6
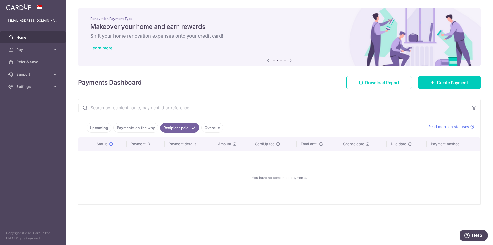
click at [294, 60] on icon at bounding box center [291, 60] width 6 height 6
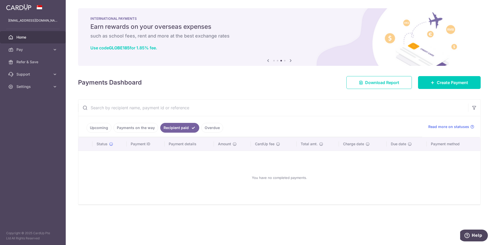
click at [294, 60] on icon at bounding box center [291, 60] width 6 height 6
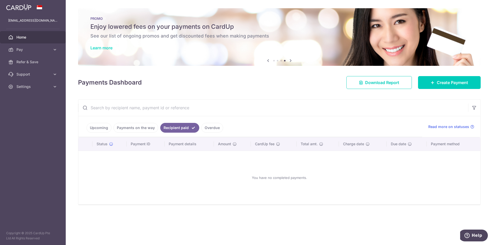
click at [103, 48] on link "Learn more" at bounding box center [101, 47] width 22 height 5
